Goal: Navigation & Orientation: Find specific page/section

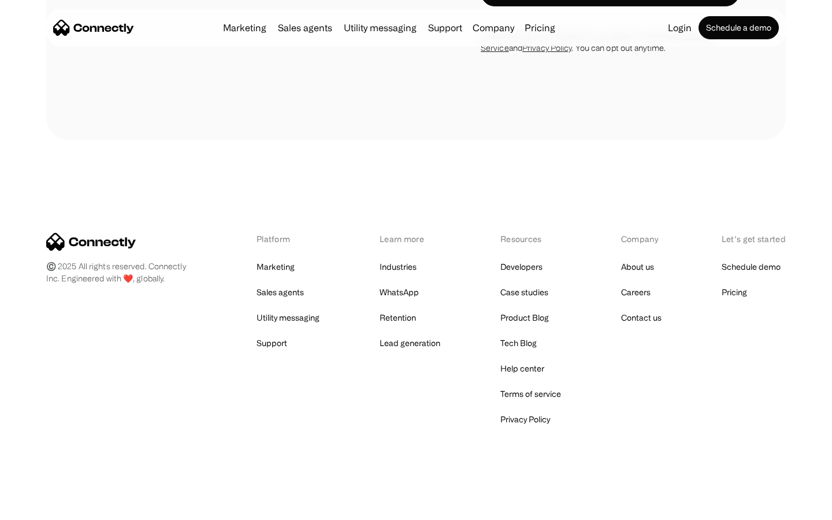
scroll to position [1953, 0]
